Goal: Find specific page/section: Find specific page/section

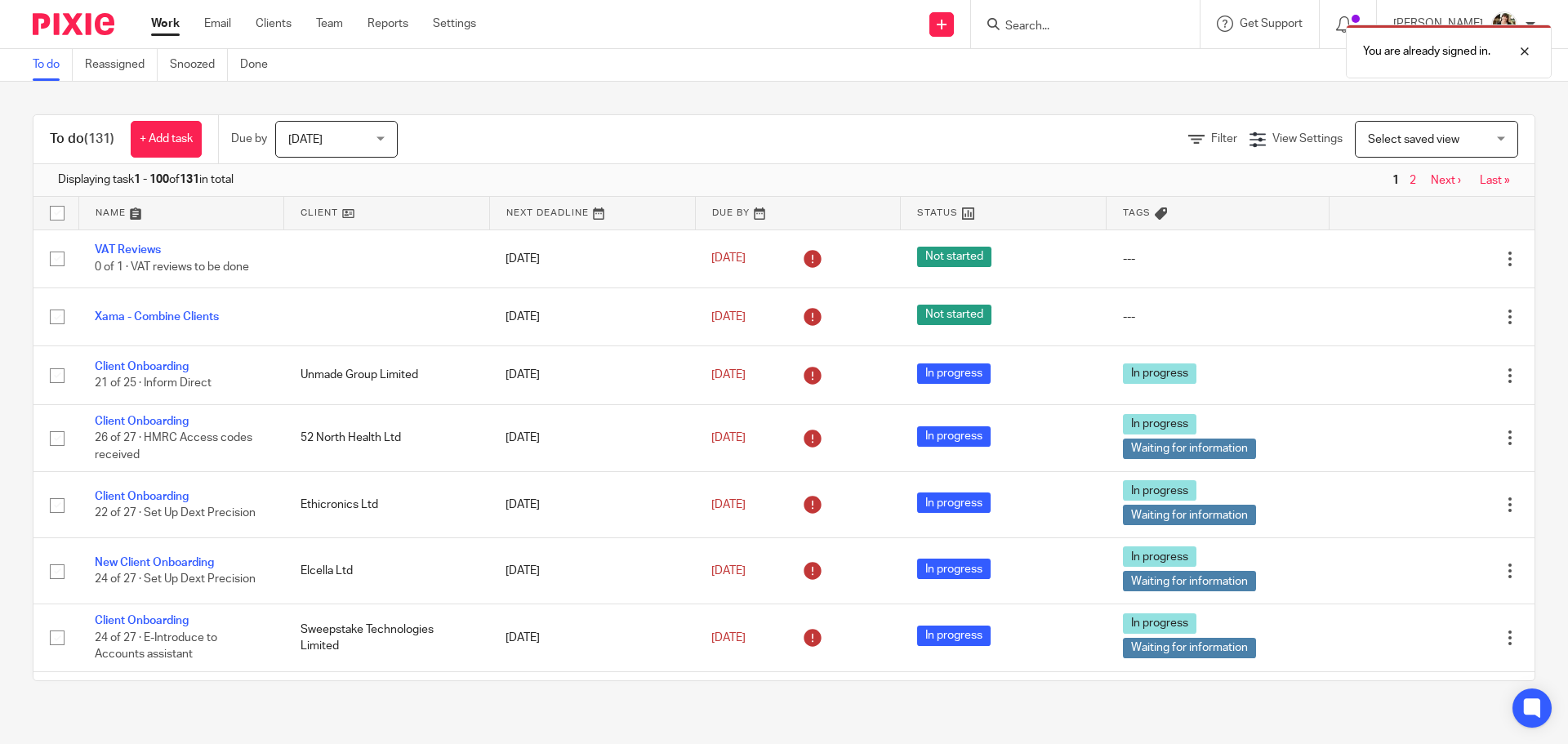
click at [1118, 35] on div "You are already signed in." at bounding box center [1168, 47] width 768 height 62
click at [1106, 25] on div "You are already signed in." at bounding box center [1168, 47] width 768 height 62
click at [1083, 21] on div "You are already signed in." at bounding box center [1168, 47] width 768 height 62
click at [1526, 53] on div at bounding box center [1512, 51] width 44 height 20
click at [1042, 28] on input "Search" at bounding box center [1077, 27] width 147 height 15
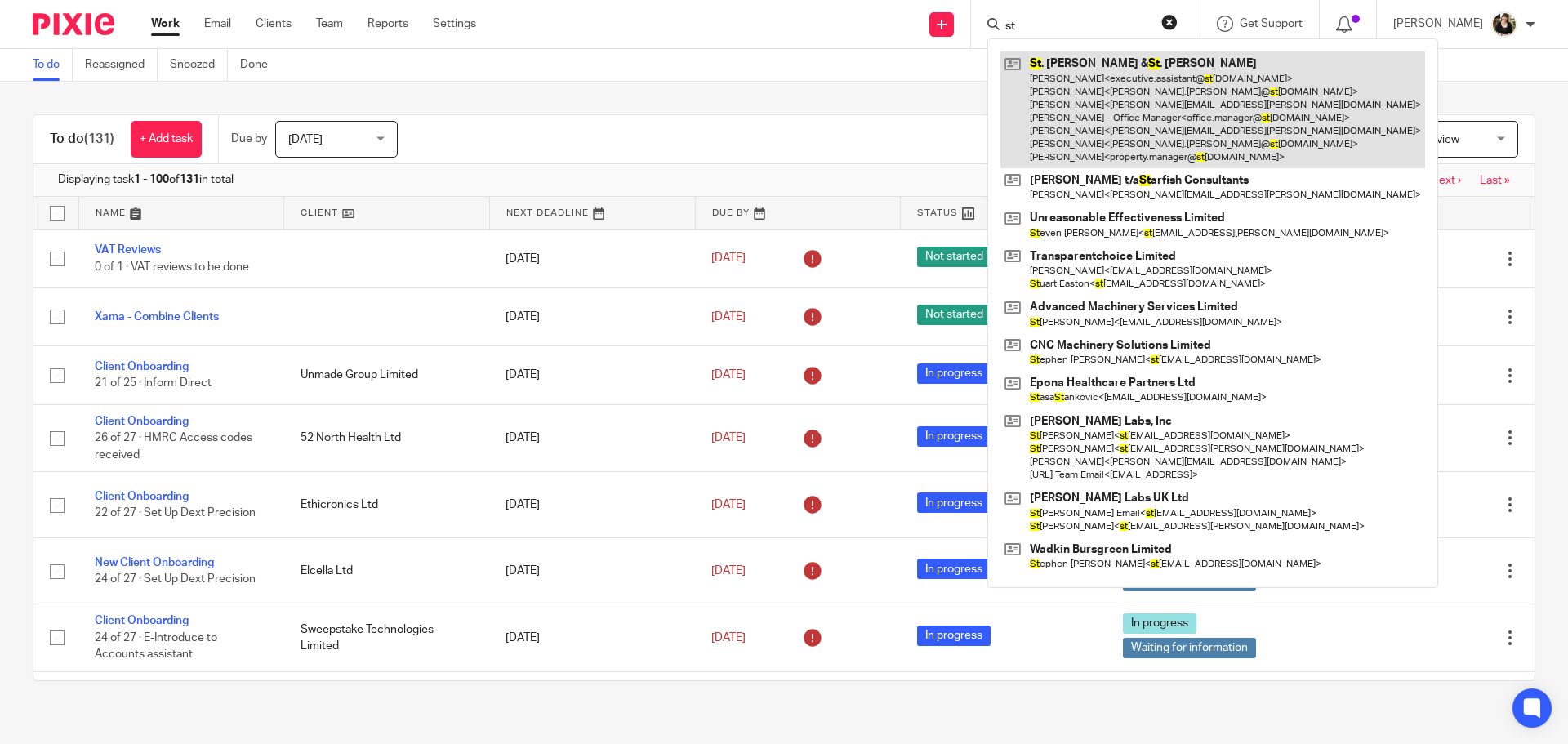
type input "st"
click at [1098, 93] on link at bounding box center [1212, 109] width 425 height 117
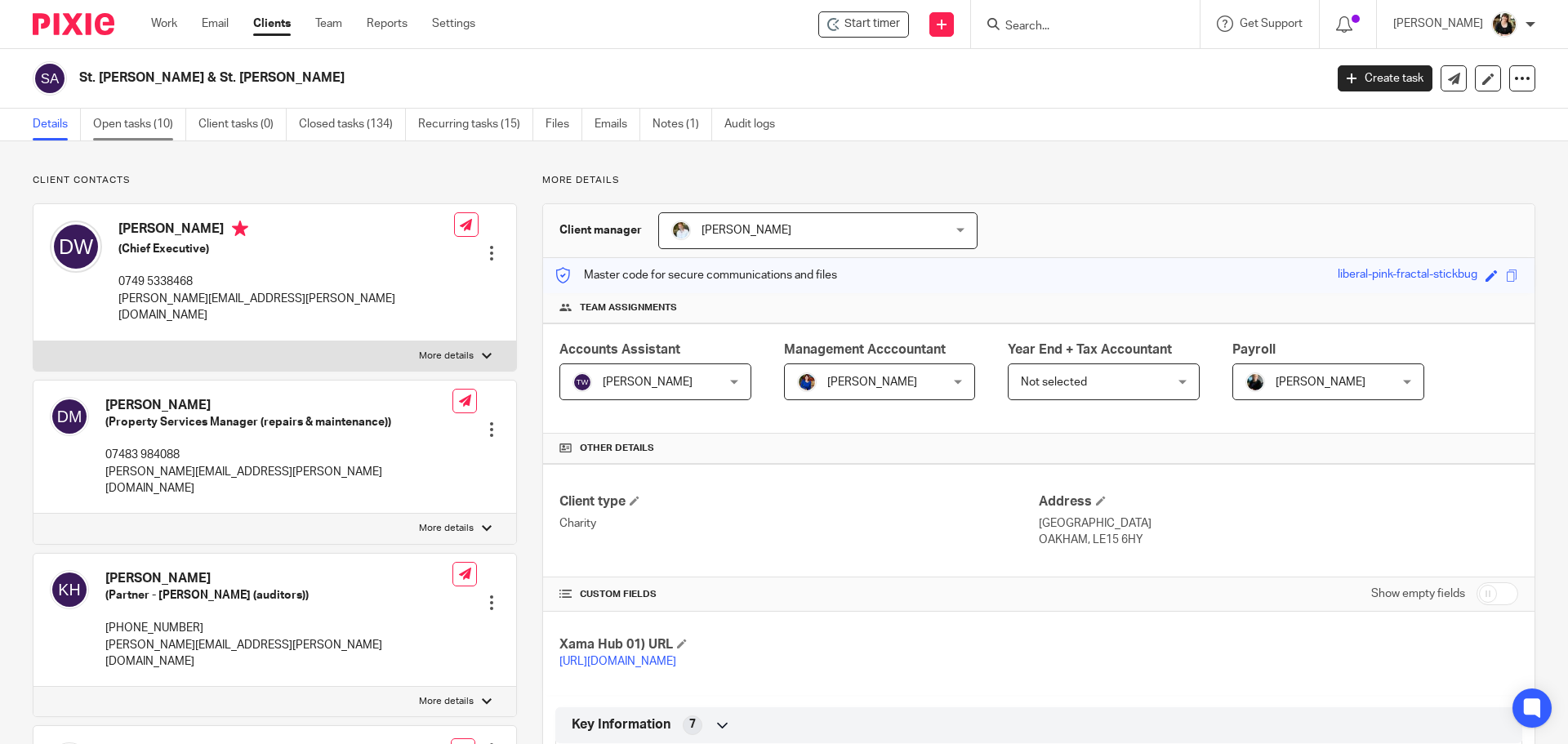
click at [127, 126] on link "Open tasks (10)" at bounding box center [140, 124] width 93 height 32
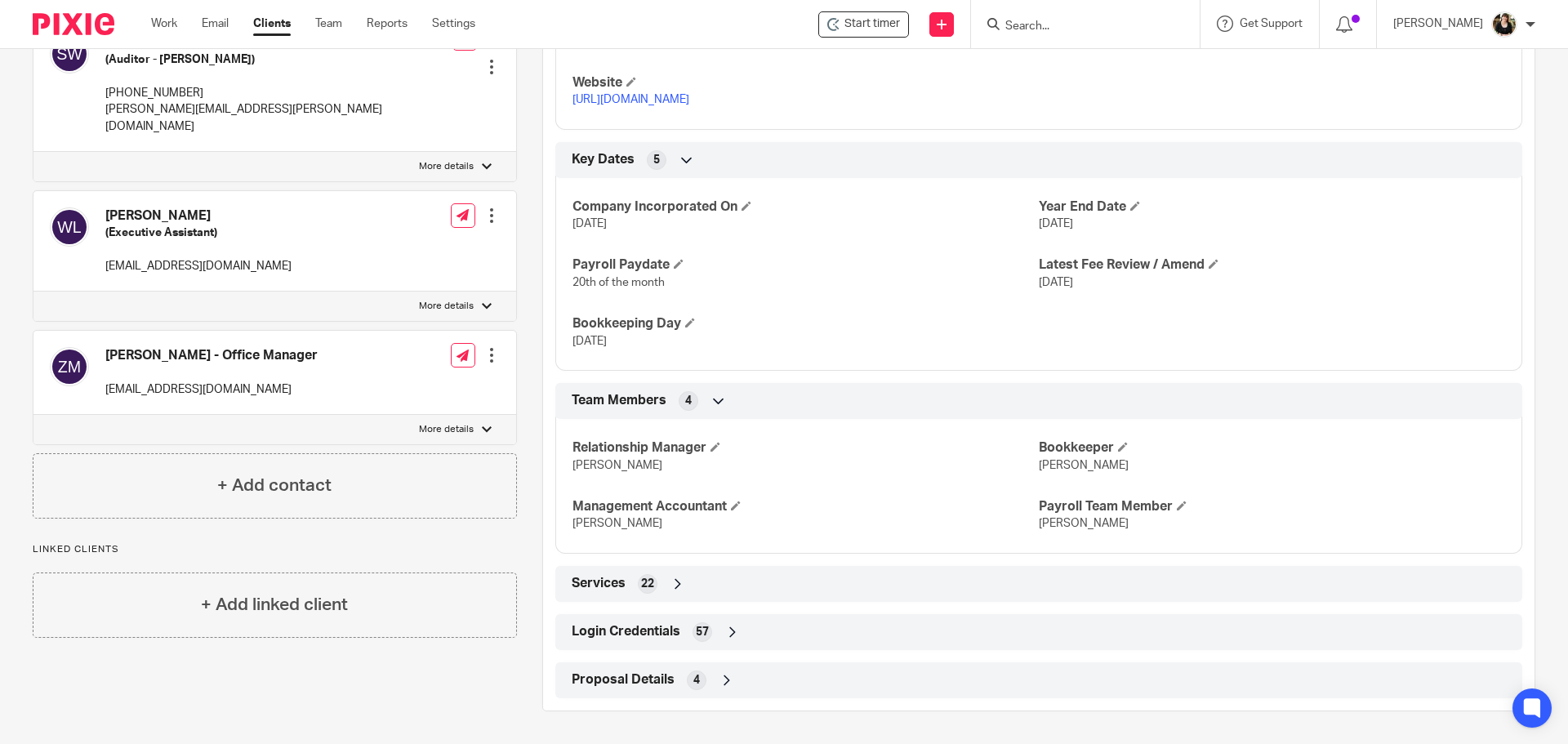
click at [626, 628] on span "Login Credentials" at bounding box center [626, 631] width 108 height 17
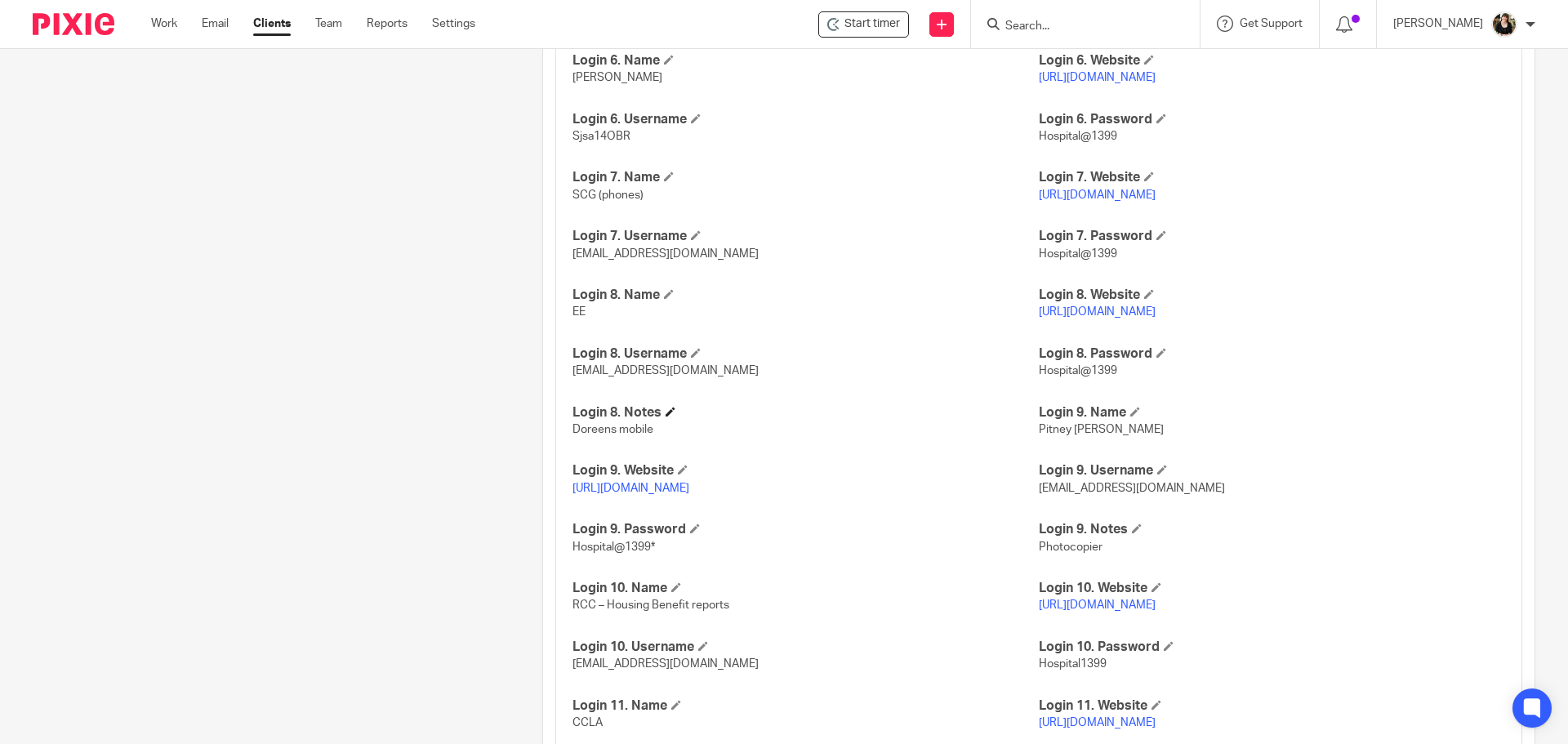
scroll to position [2514, 0]
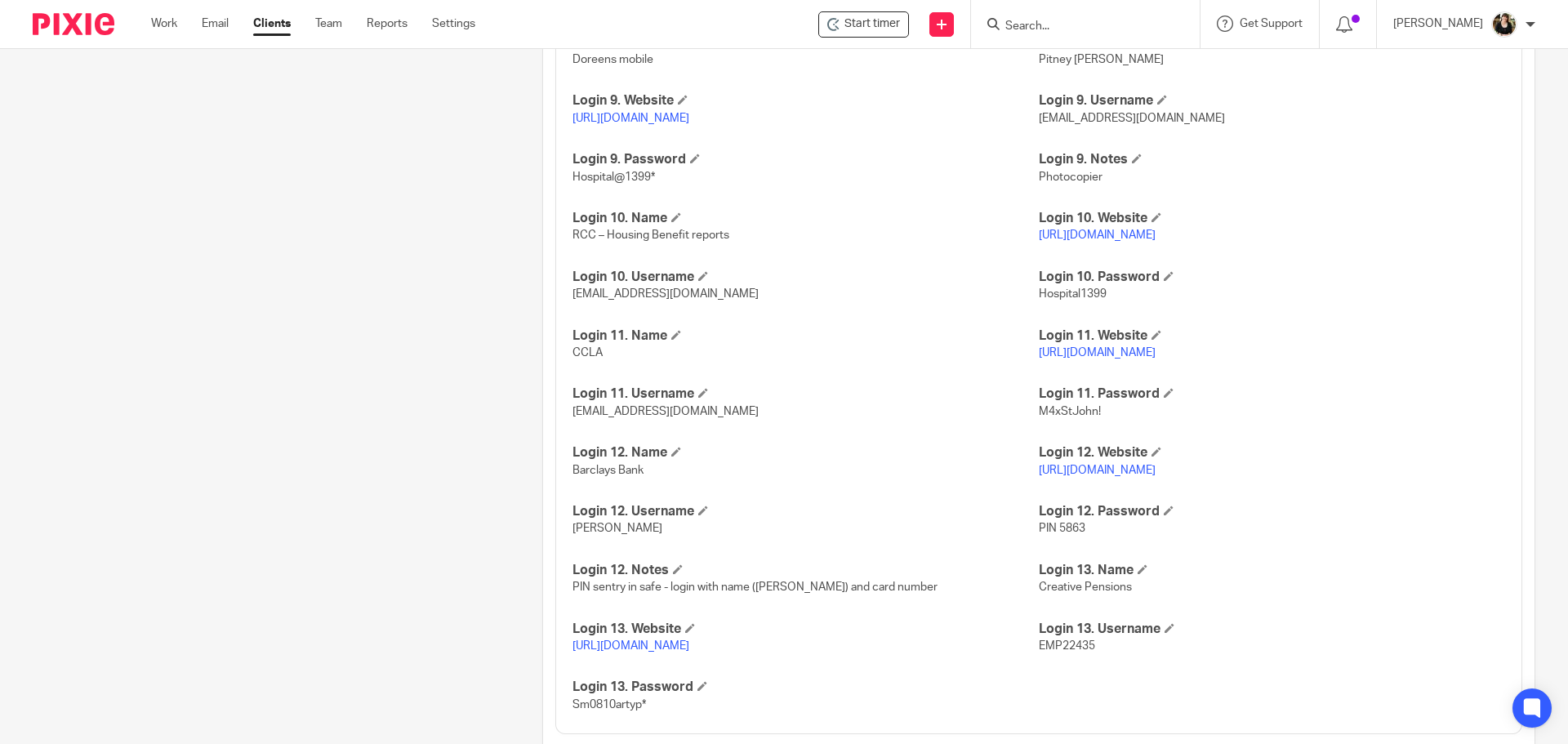
click at [1137, 462] on p "[URL][DOMAIN_NAME]" at bounding box center [1272, 470] width 466 height 16
click at [1139, 467] on link "[URL][DOMAIN_NAME]" at bounding box center [1097, 470] width 117 height 11
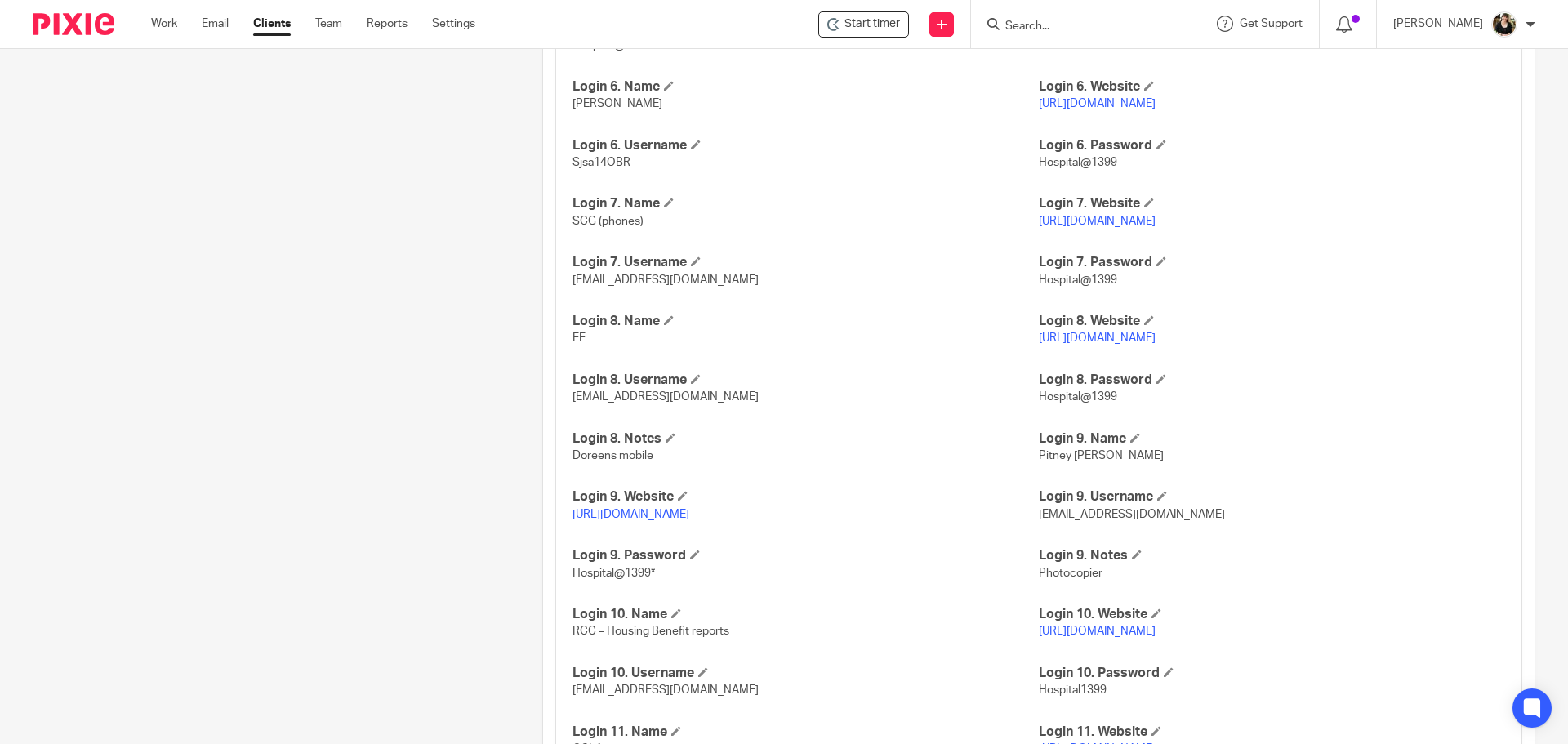
scroll to position [2106, 0]
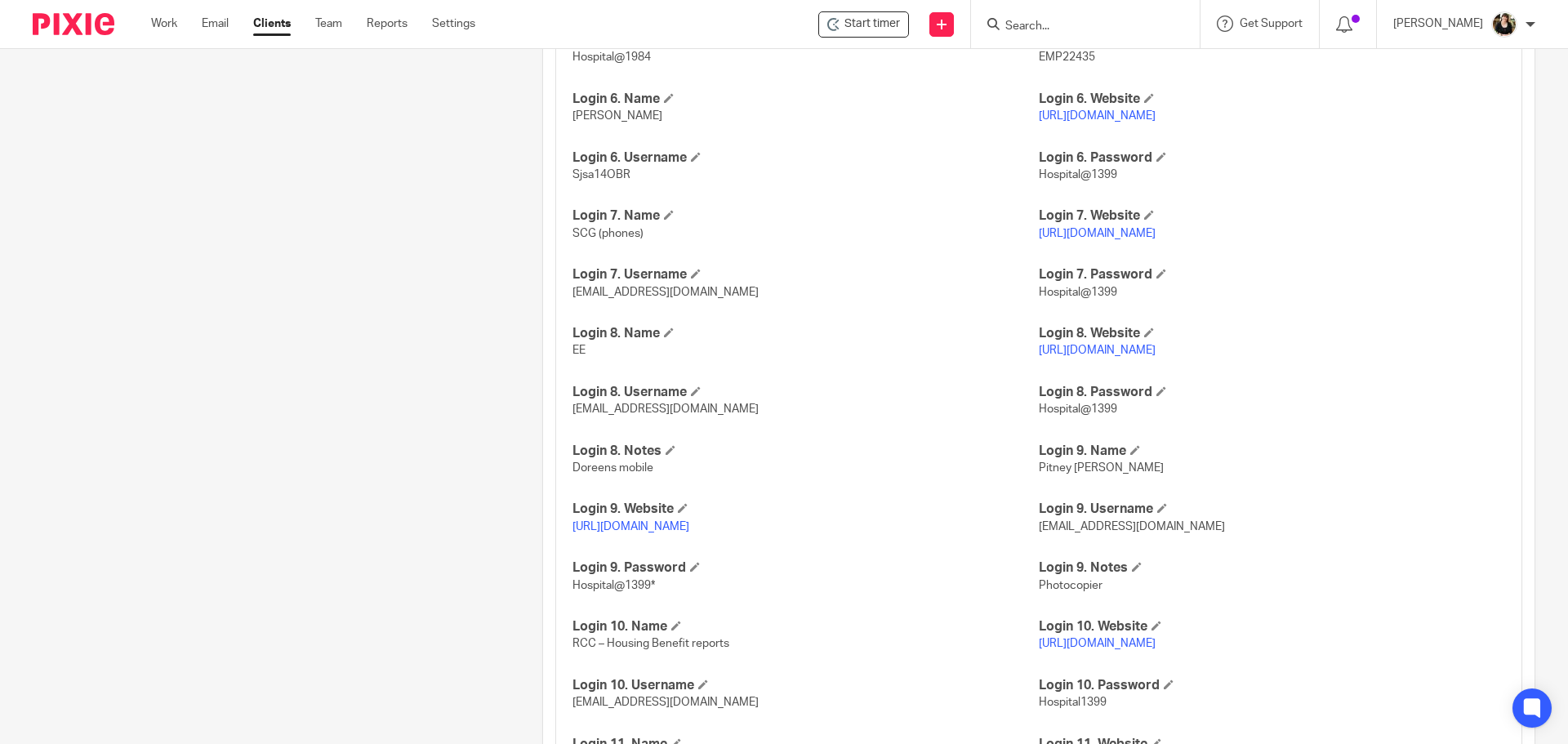
click at [1020, 20] on input "Search" at bounding box center [1077, 27] width 147 height 15
type input "gly"
click at [1070, 67] on link at bounding box center [1145, 70] width 290 height 37
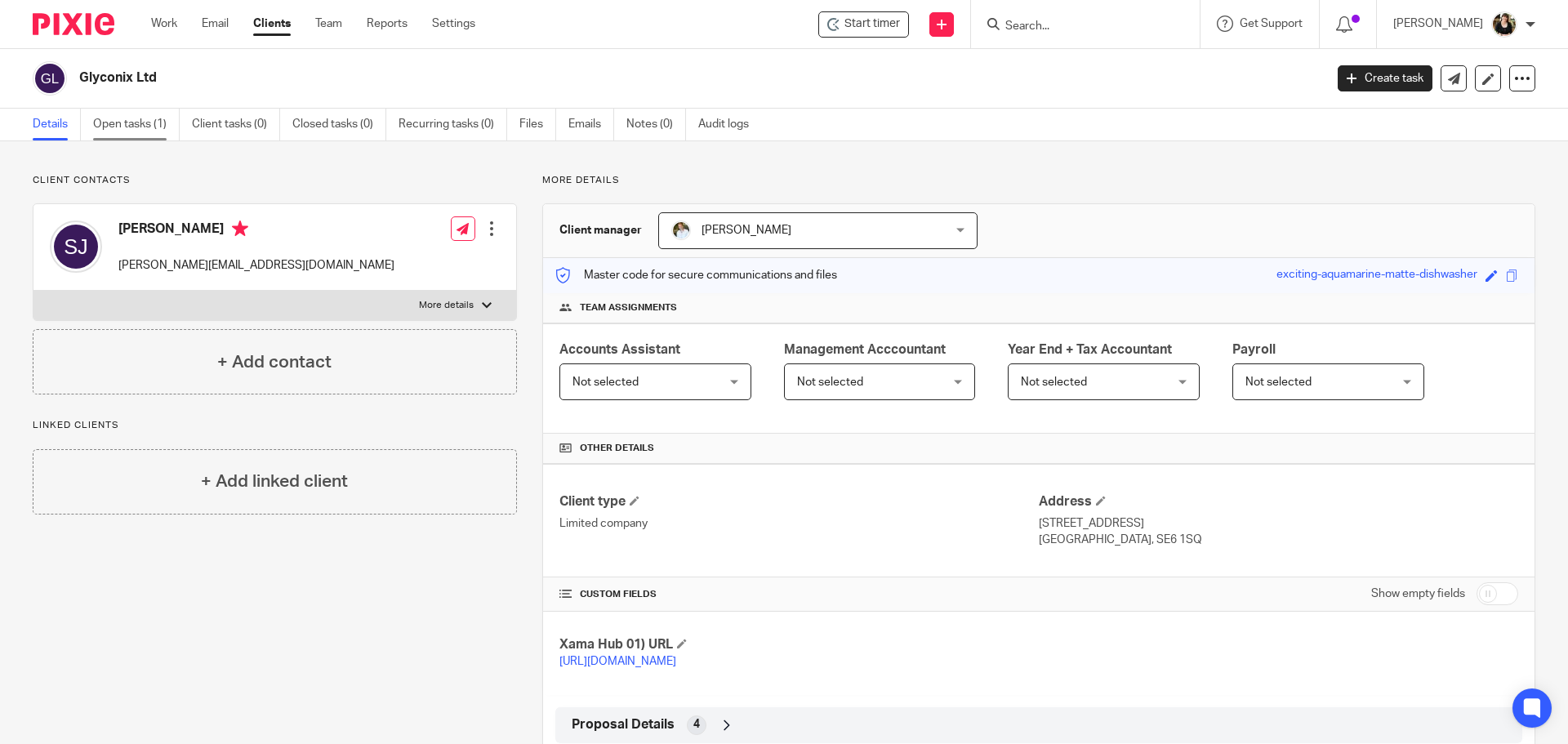
click at [110, 130] on link "Open tasks (1)" at bounding box center [136, 124] width 87 height 32
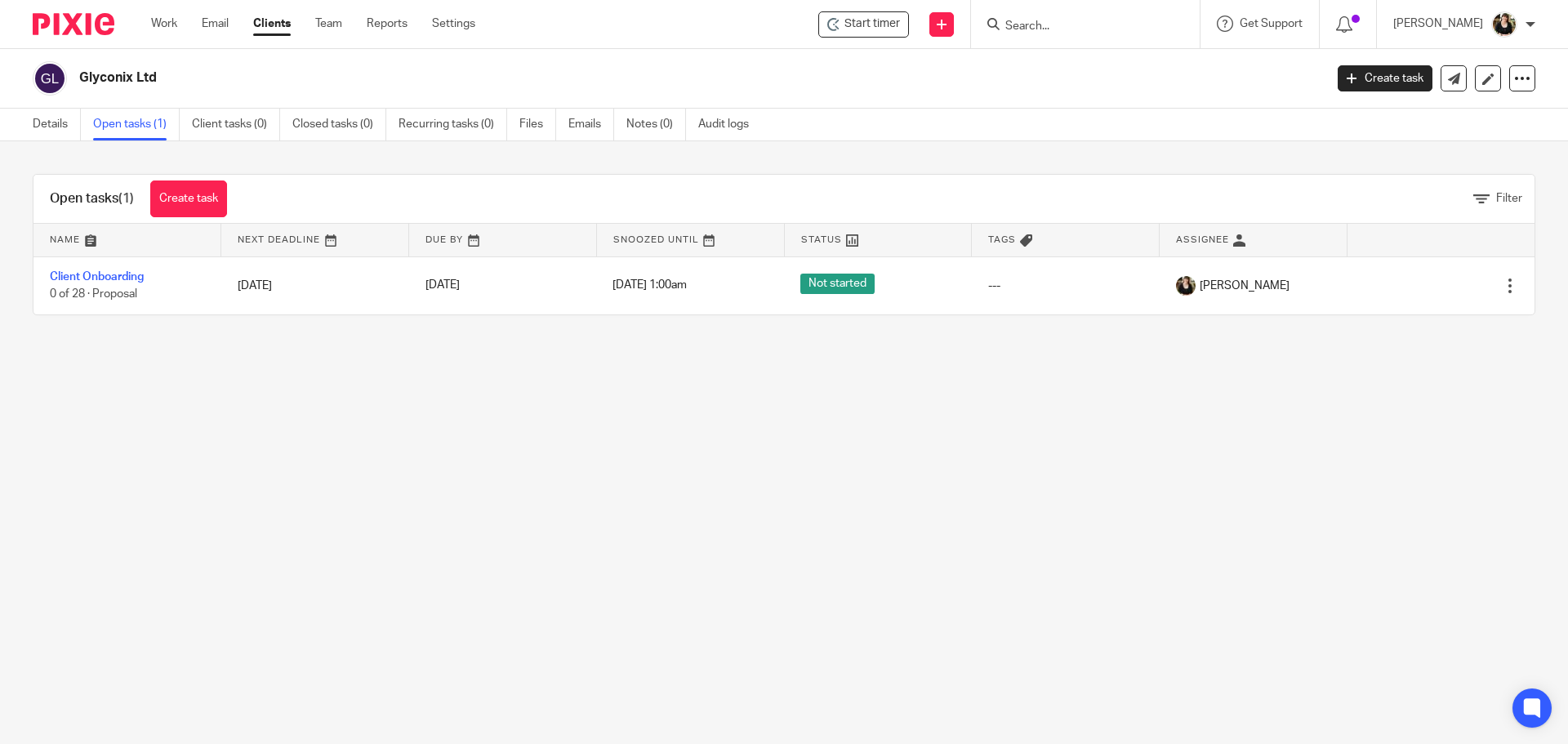
click at [1073, 29] on input "Search" at bounding box center [1077, 27] width 147 height 15
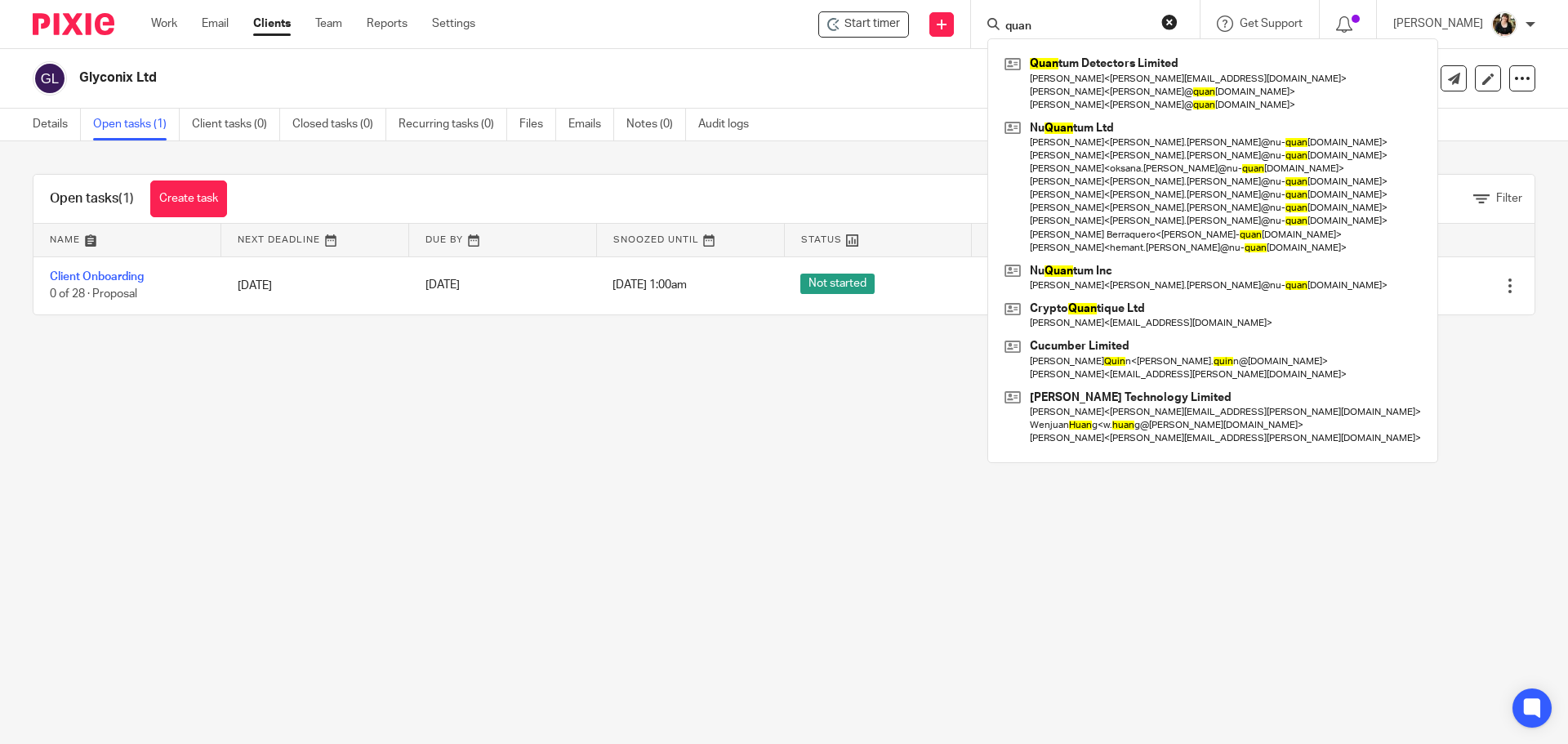
type input "quan"
click button "submit" at bounding box center [0, 0] width 0 height 0
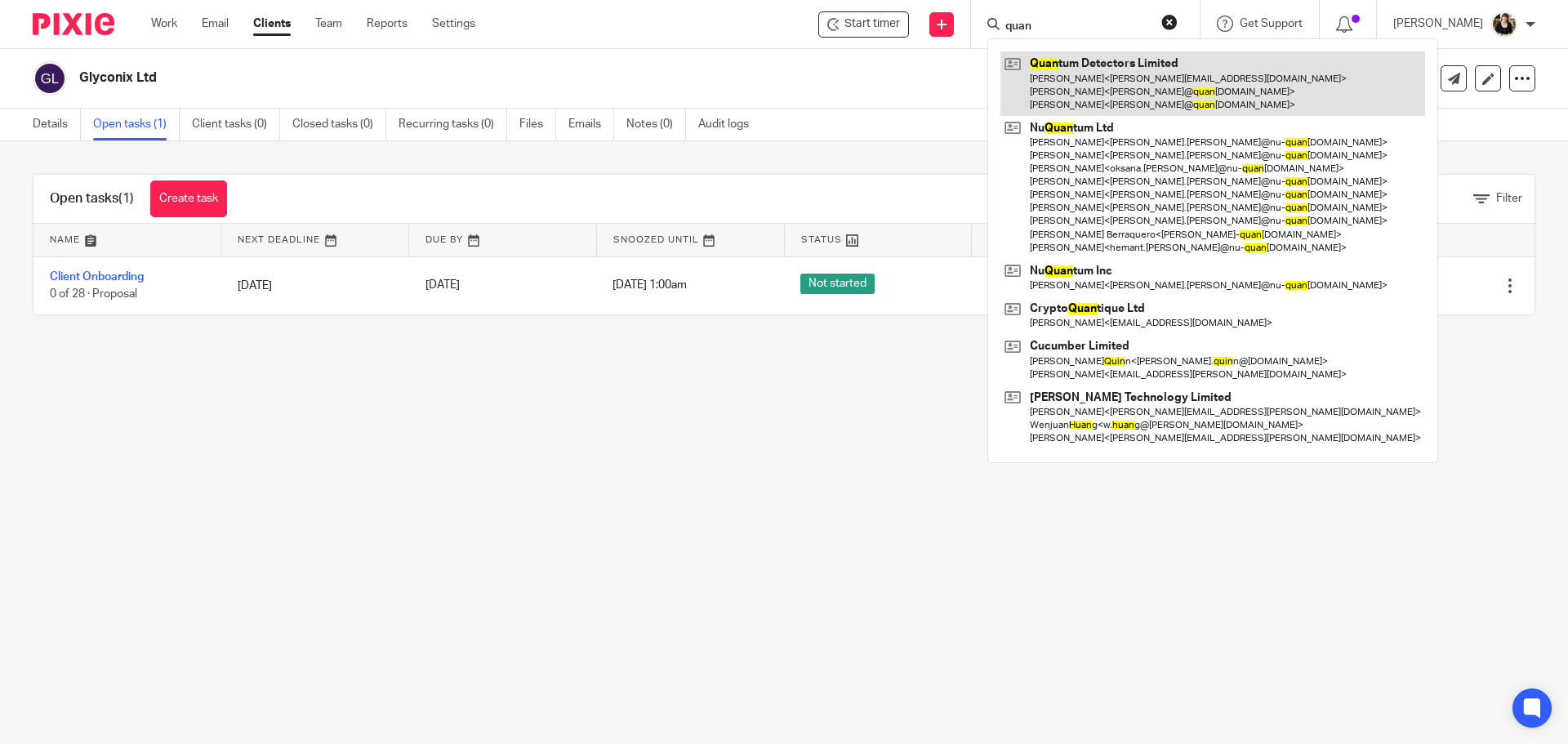
drag, startPoint x: 1079, startPoint y: 52, endPoint x: 1066, endPoint y: 53, distance: 13.0
click at [1079, 52] on link at bounding box center [1212, 83] width 425 height 64
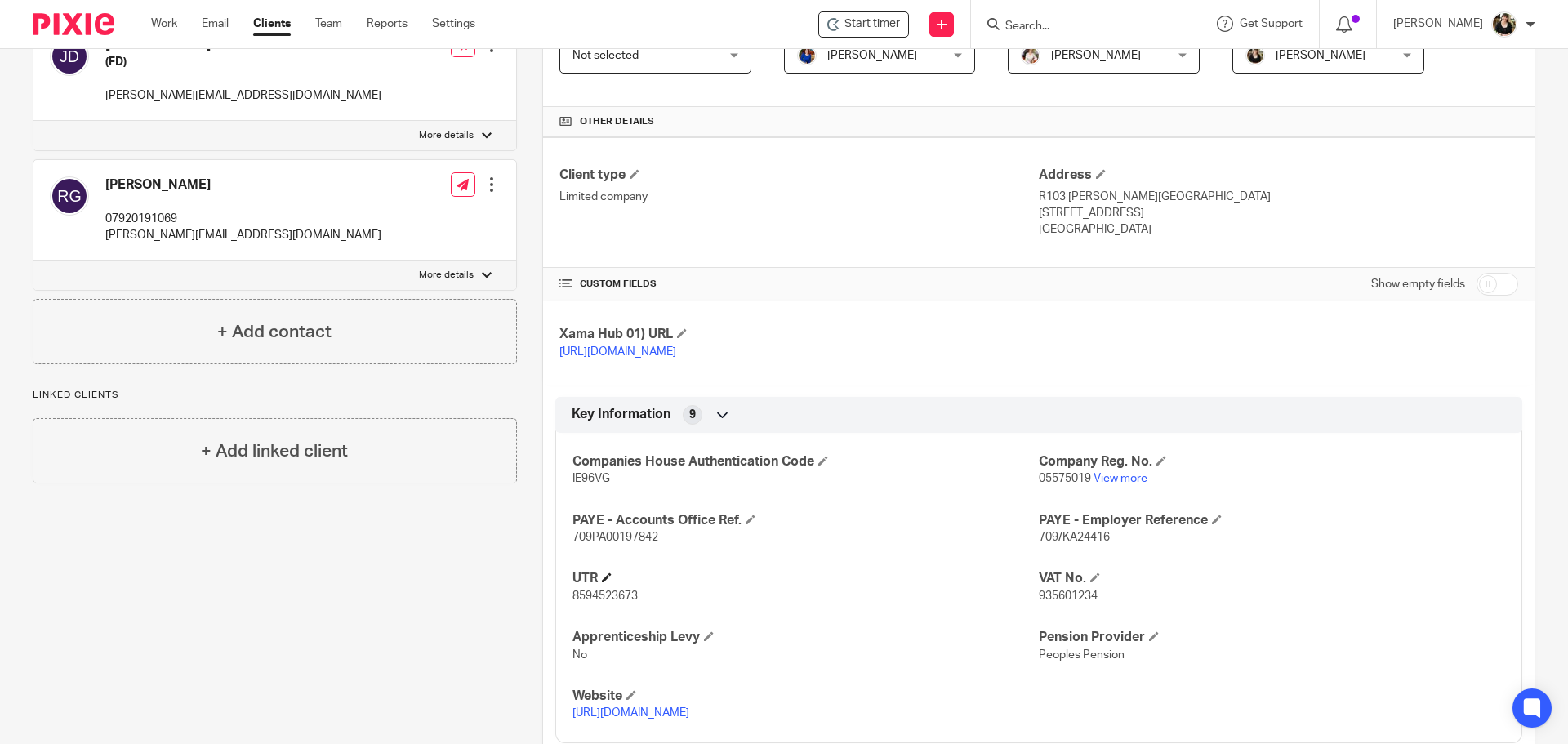
scroll to position [735, 0]
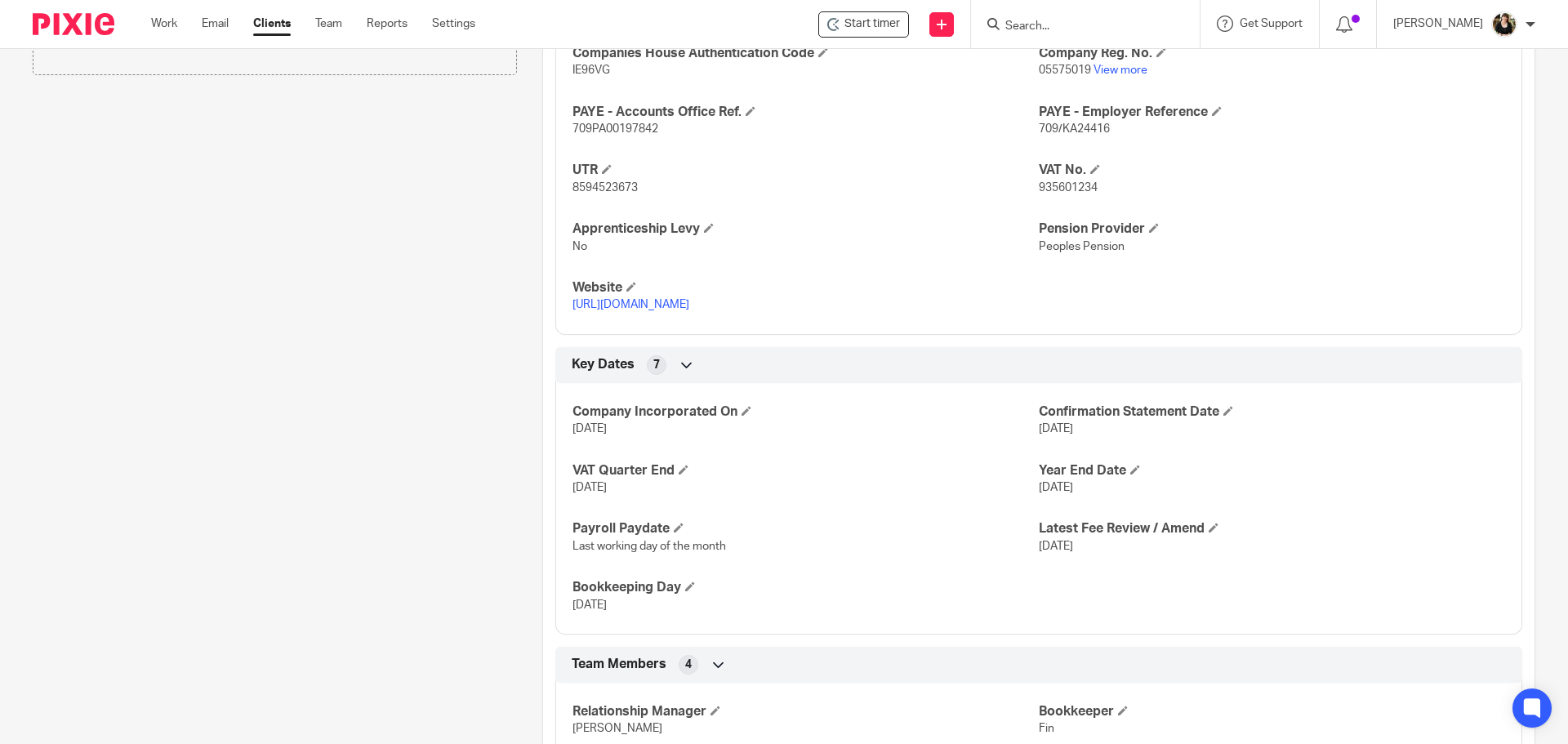
click at [1052, 30] on input "Search" at bounding box center [1077, 27] width 147 height 15
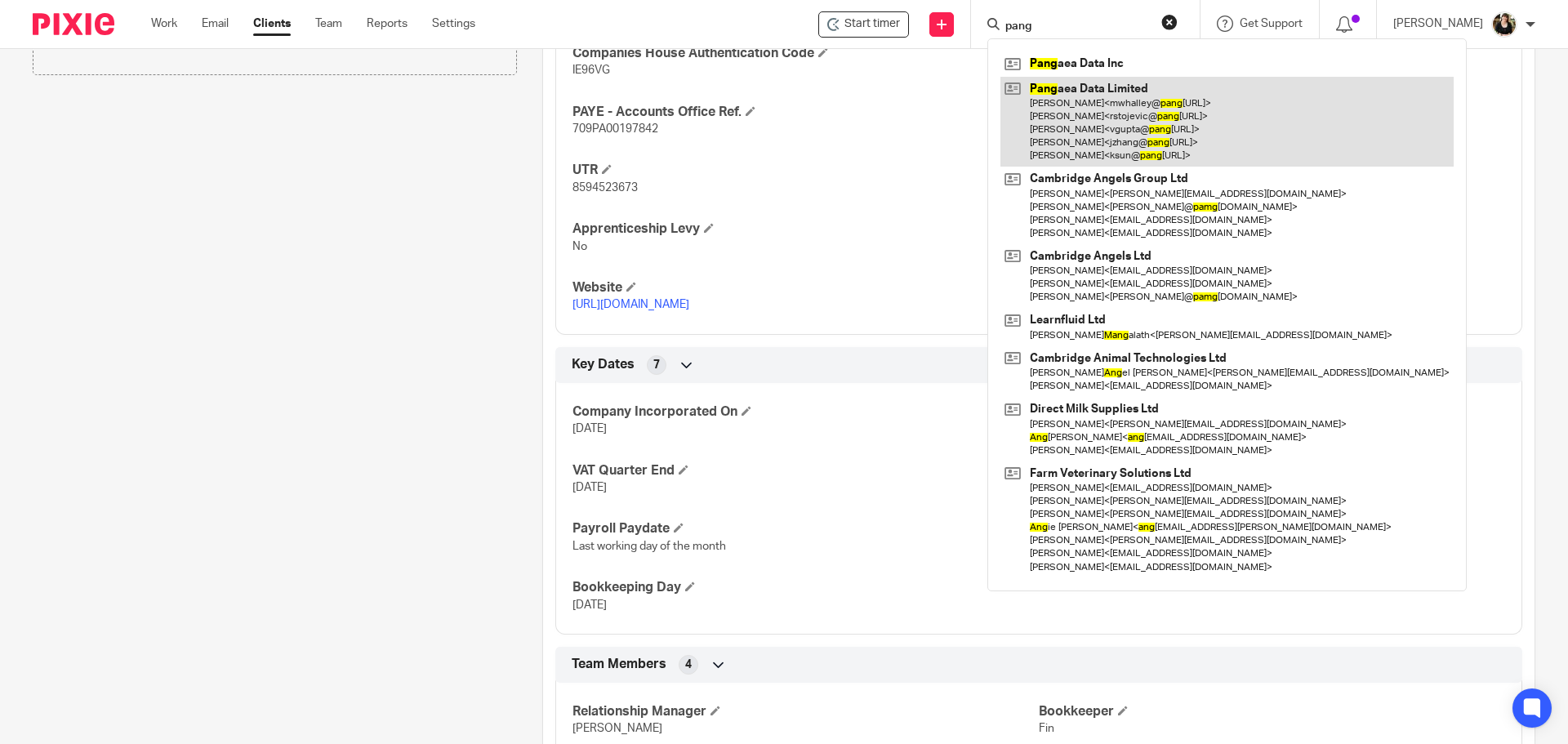
type input "pang"
click at [1174, 154] on link at bounding box center [1226, 121] width 453 height 91
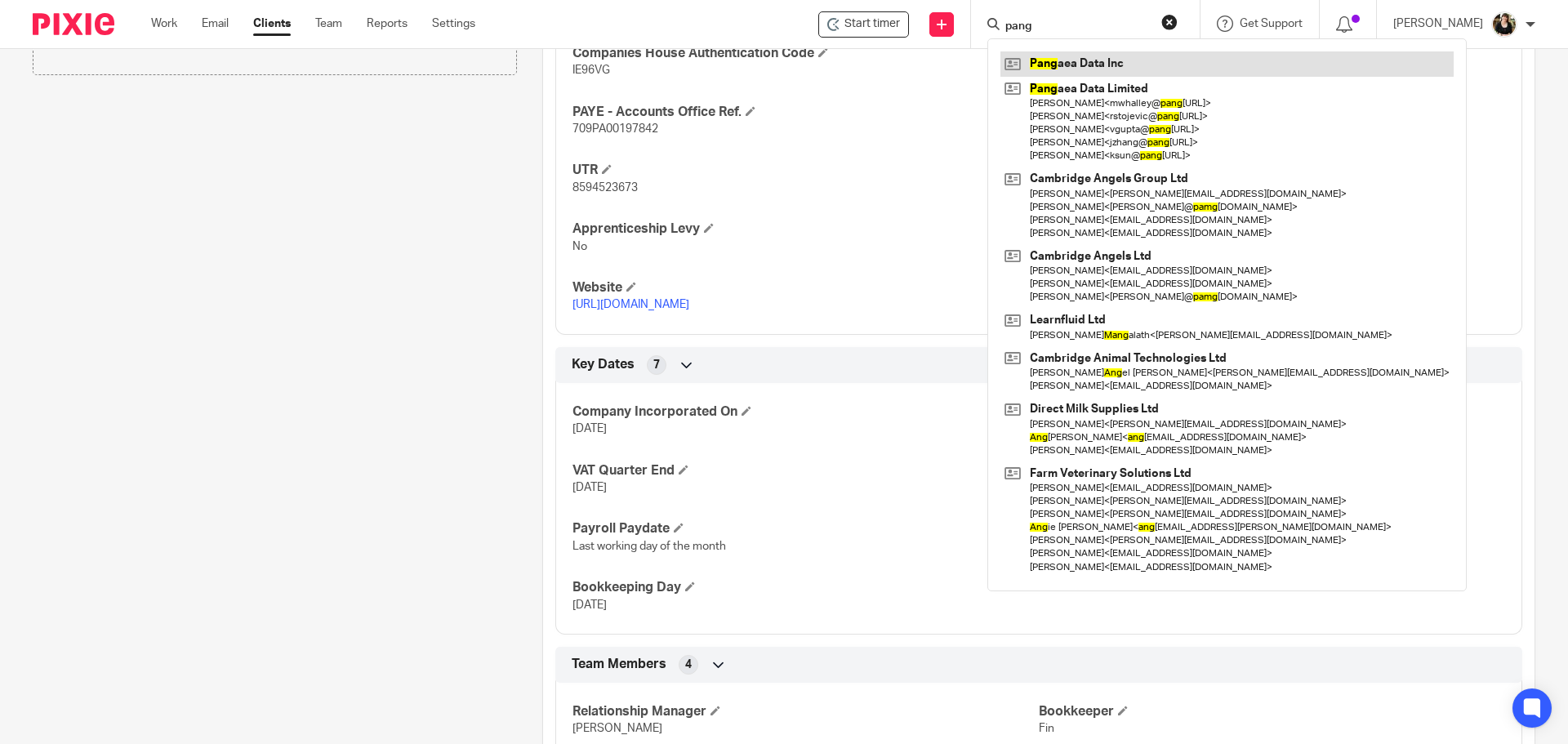
click at [1130, 68] on link at bounding box center [1226, 63] width 453 height 24
click at [1125, 68] on link at bounding box center [1226, 63] width 453 height 24
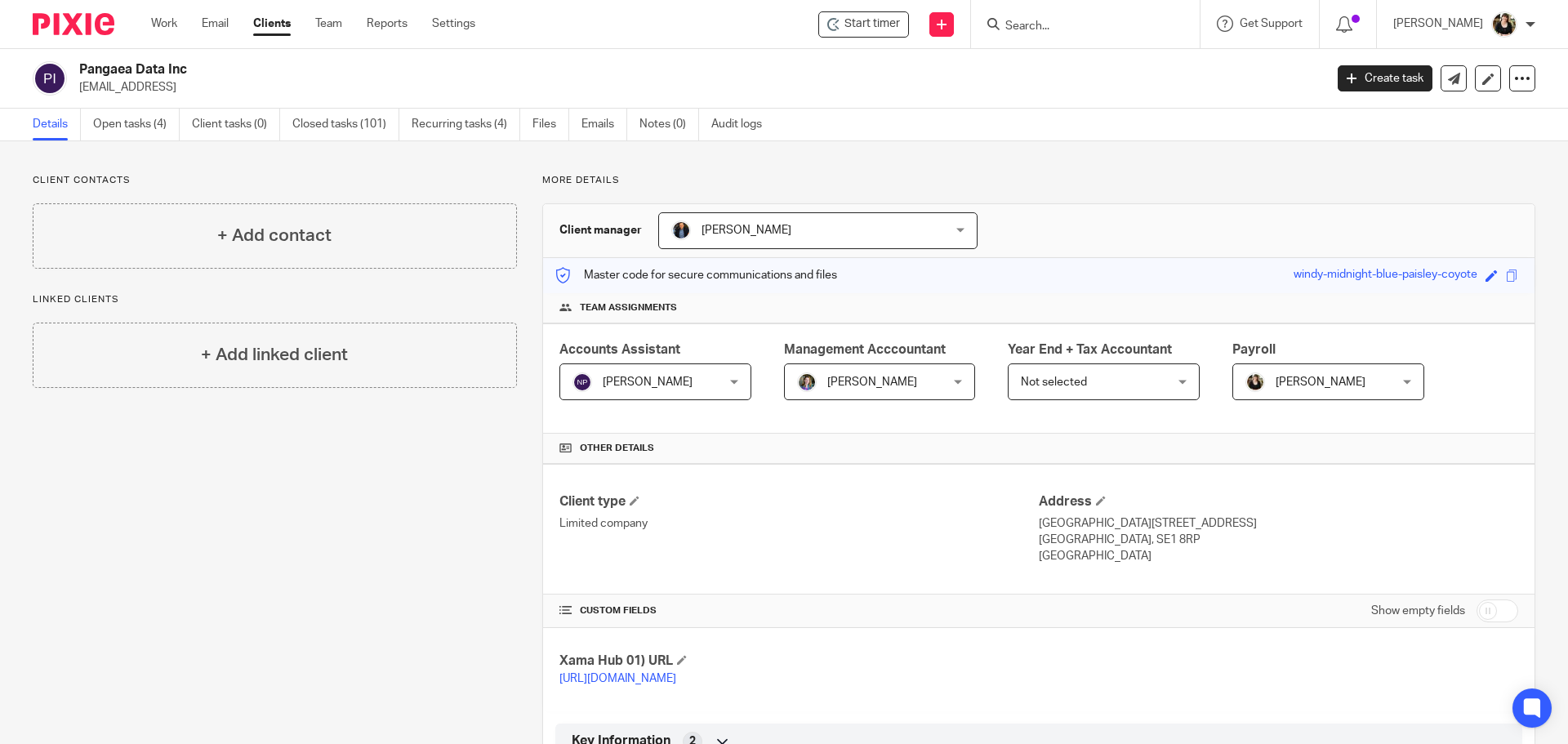
drag, startPoint x: 1000, startPoint y: 33, endPoint x: 1028, endPoint y: 33, distance: 28.0
click at [1001, 33] on div at bounding box center [1082, 24] width 191 height 21
click at [1046, 33] on input "Search" at bounding box center [1077, 27] width 147 height 15
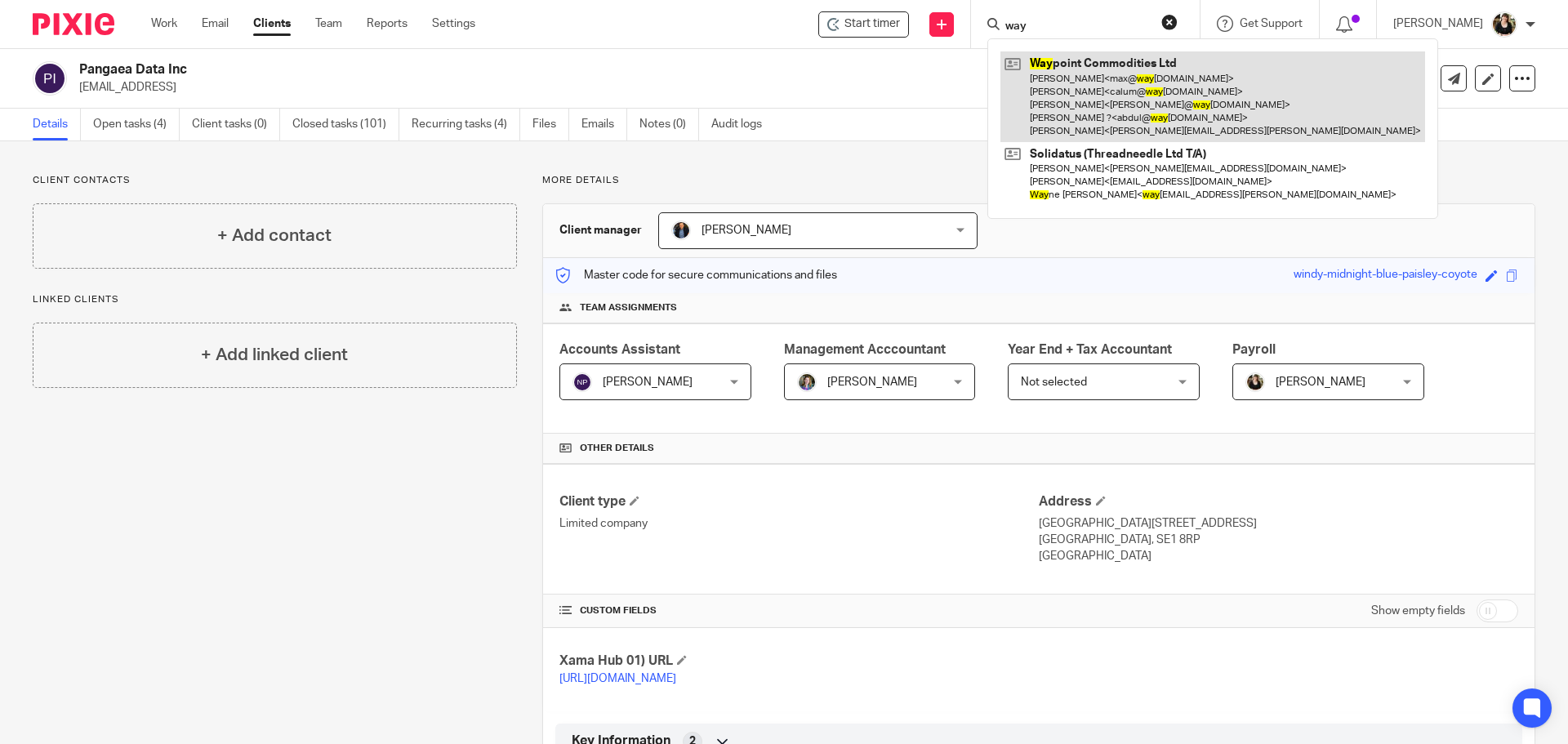
type input "way"
click at [1070, 109] on link at bounding box center [1212, 96] width 425 height 91
click at [1135, 113] on link at bounding box center [1212, 96] width 425 height 91
